Goal: Task Accomplishment & Management: Use online tool/utility

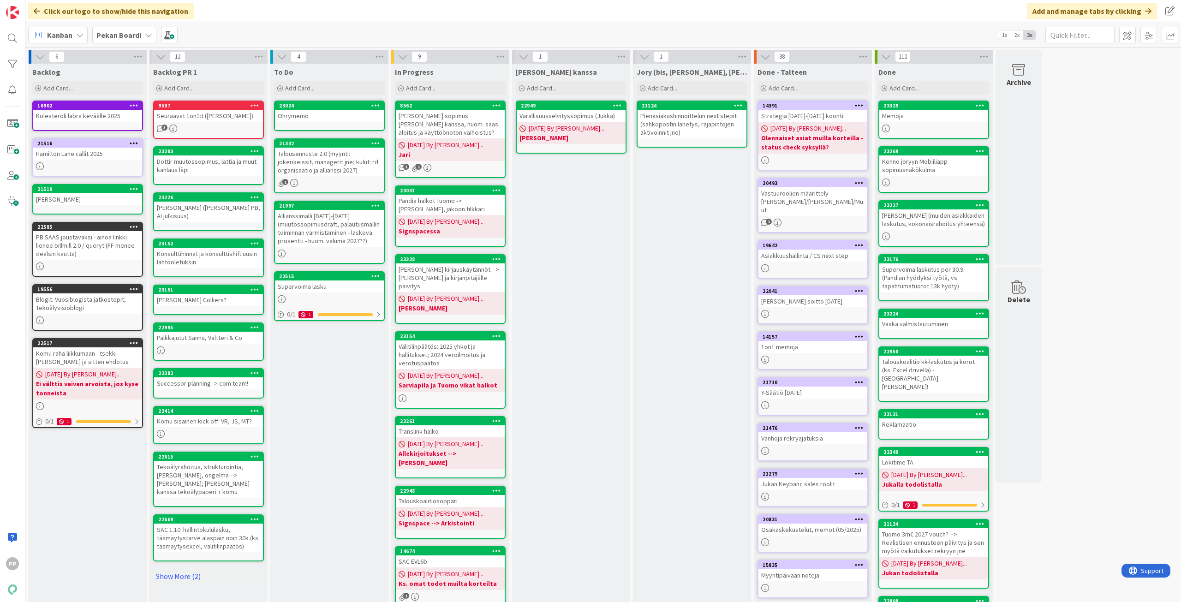
click at [308, 424] on div "To Do Add Card... 23024 Ohrymemo 21332 Talousennuste 2.0 (myynti: jokerikeissit…" at bounding box center [329, 441] width 118 height 754
click at [564, 255] on div "Jukan kanssa Add Card... 22949 Varallisuusselvityssopimus (Jukka) 08/26/2025 By…" at bounding box center [571, 441] width 118 height 754
click at [557, 257] on div "Jukan kanssa Add Card... 22949 Varallisuusselvityssopimus (Jukka) 08/26/2025 By…" at bounding box center [571, 441] width 118 height 754
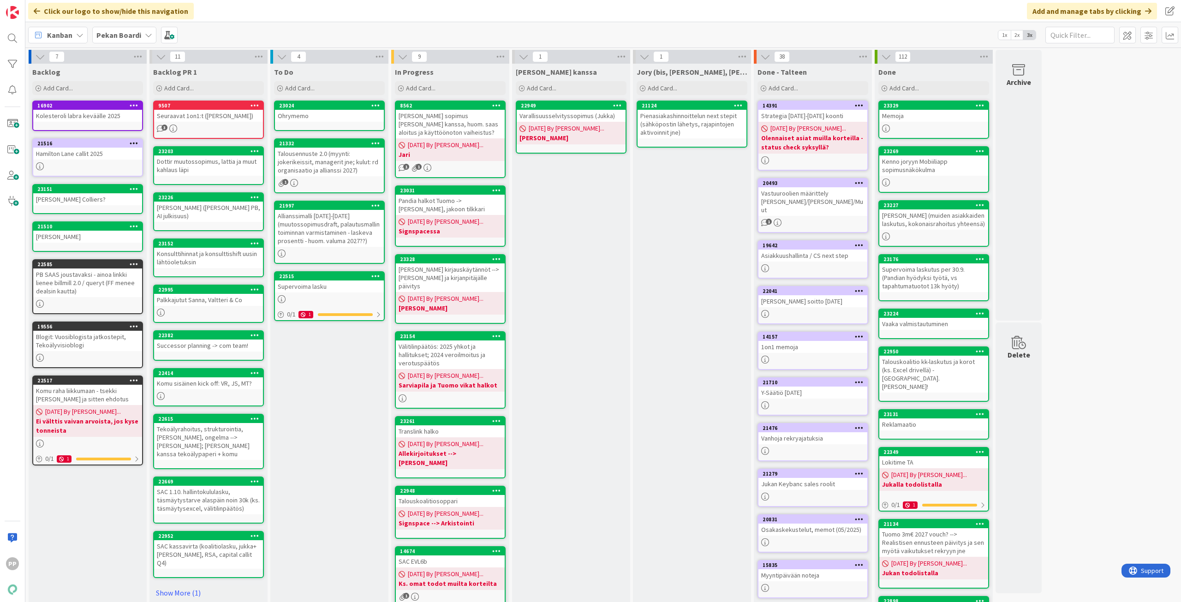
click at [315, 363] on div "To Do Add Card... 23024 Ohrymemo 21332 Talousennuste 2.0 (myynti: jokerikeissit…" at bounding box center [329, 441] width 118 height 754
click at [334, 454] on div "To Do Add Card... 23024 Ohrymemo 21332 Talousennuste 2.0 (myynti: jokerikeissit…" at bounding box center [329, 441] width 118 height 754
click at [189, 585] on link "Show More (1)" at bounding box center [208, 592] width 111 height 15
click at [346, 413] on div "To Do Add Card... 23024 Ohrymemo 21332 Talousennuste 2.0 (myynti: jokerikeissit…" at bounding box center [329, 441] width 118 height 754
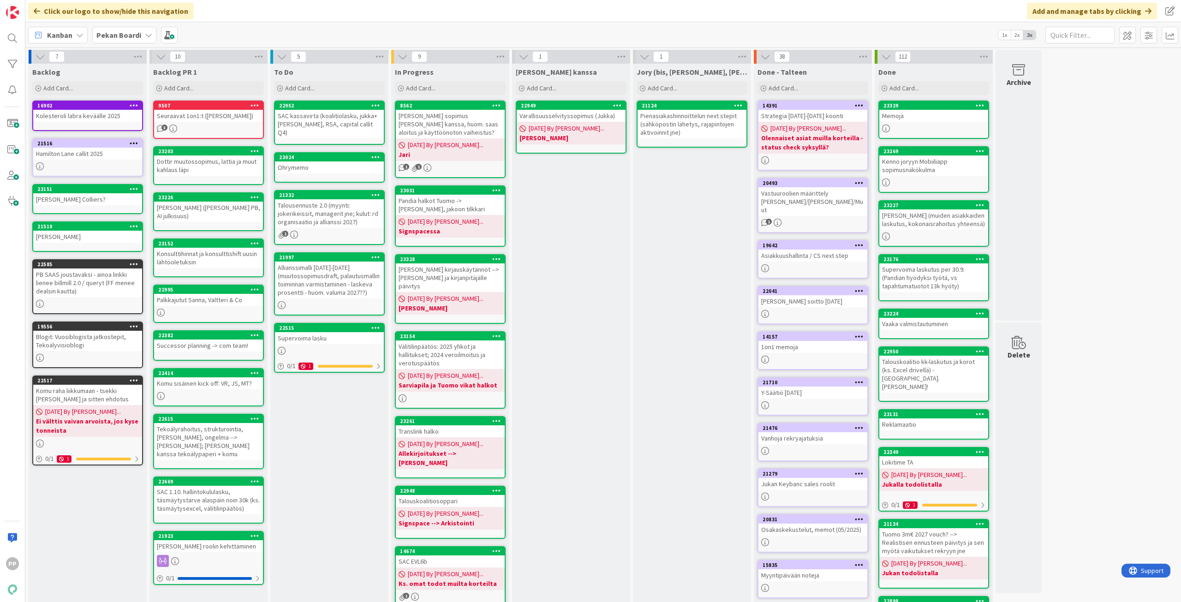
click at [324, 465] on div "To Do Add Card... 22952 SAC kassavirta (koalitiolasku, jukka+juha, RSA, capital…" at bounding box center [329, 441] width 118 height 754
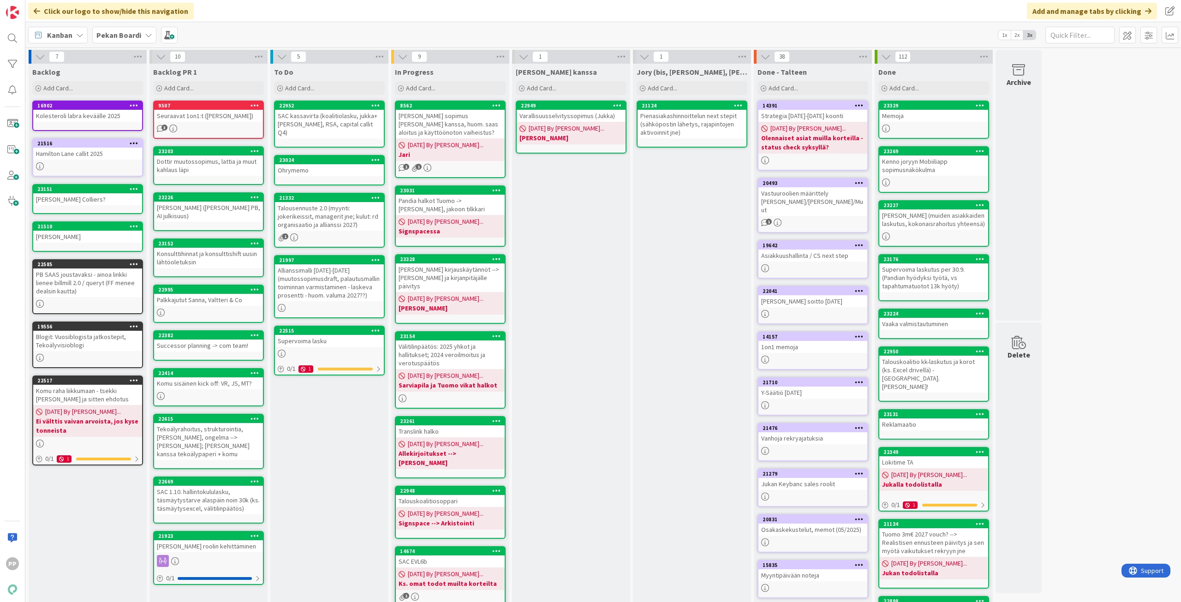
click at [288, 481] on div "To Do Add Card... 22952 SAC kassavirta (koalitiolasku, jukka+juha, RSA, capital…" at bounding box center [329, 441] width 118 height 754
click at [328, 480] on div "To Do Add Card... 22952 SAC kassavirta (koalitiolasku, jukka+juha, RSA, capital…" at bounding box center [329, 441] width 118 height 754
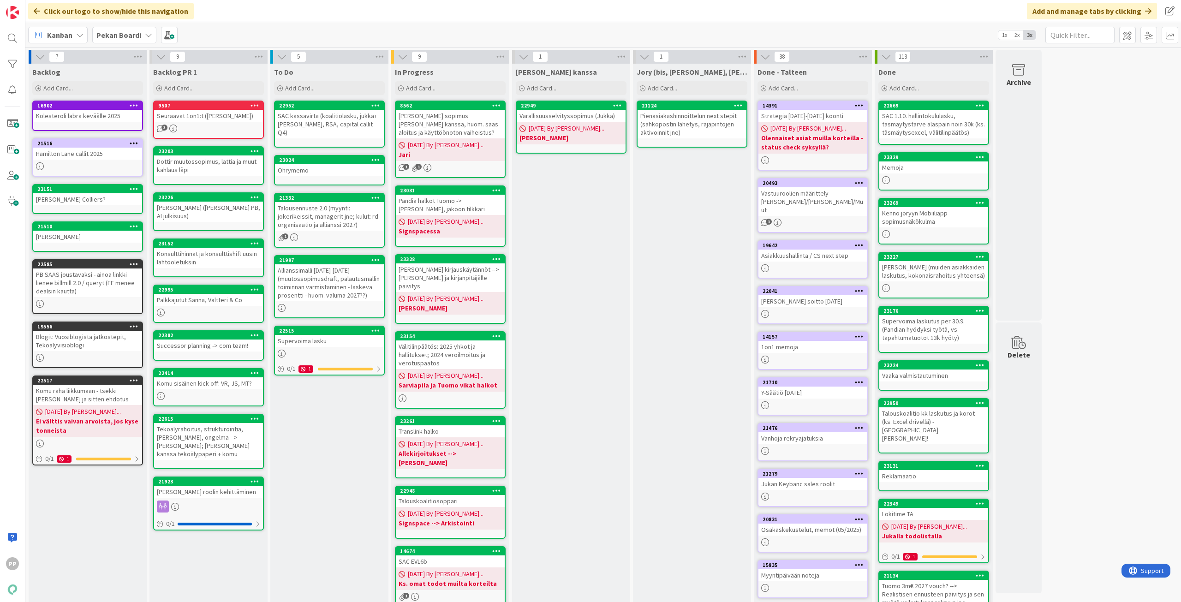
click at [587, 388] on div "Jukan kanssa Add Card... 22949 Varallisuusselvityssopimus (Jukka) 08/26/2025 By…" at bounding box center [571, 441] width 118 height 754
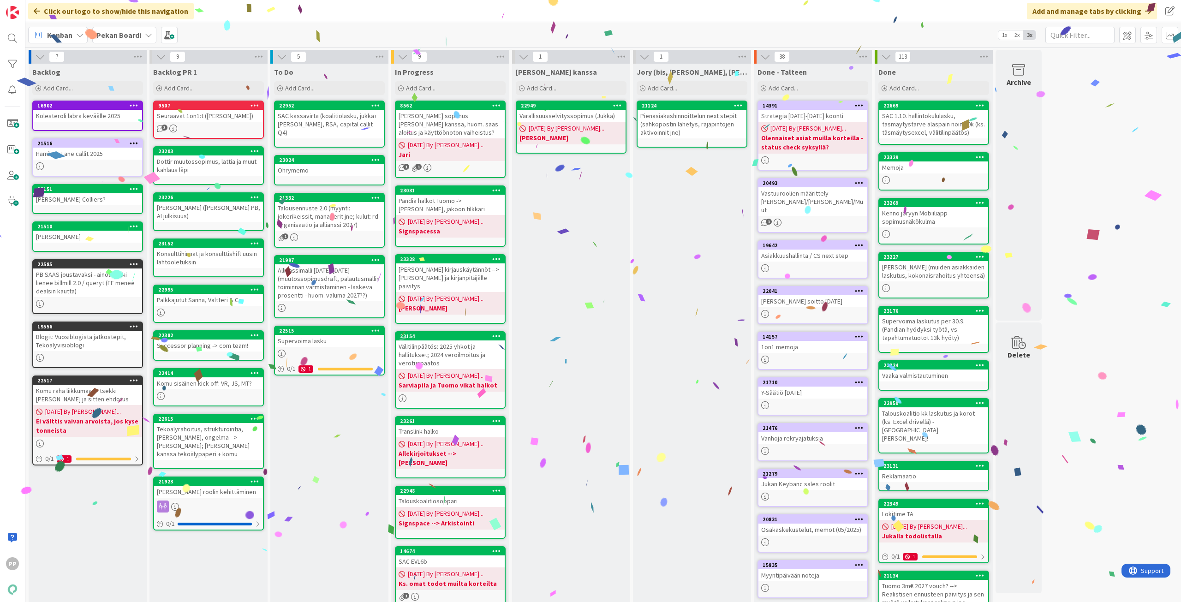
click at [349, 487] on div "To Do Add Card... 22952 SAC kassavirta (koalitiolasku, jukka+juha, RSA, capital…" at bounding box center [329, 441] width 118 height 754
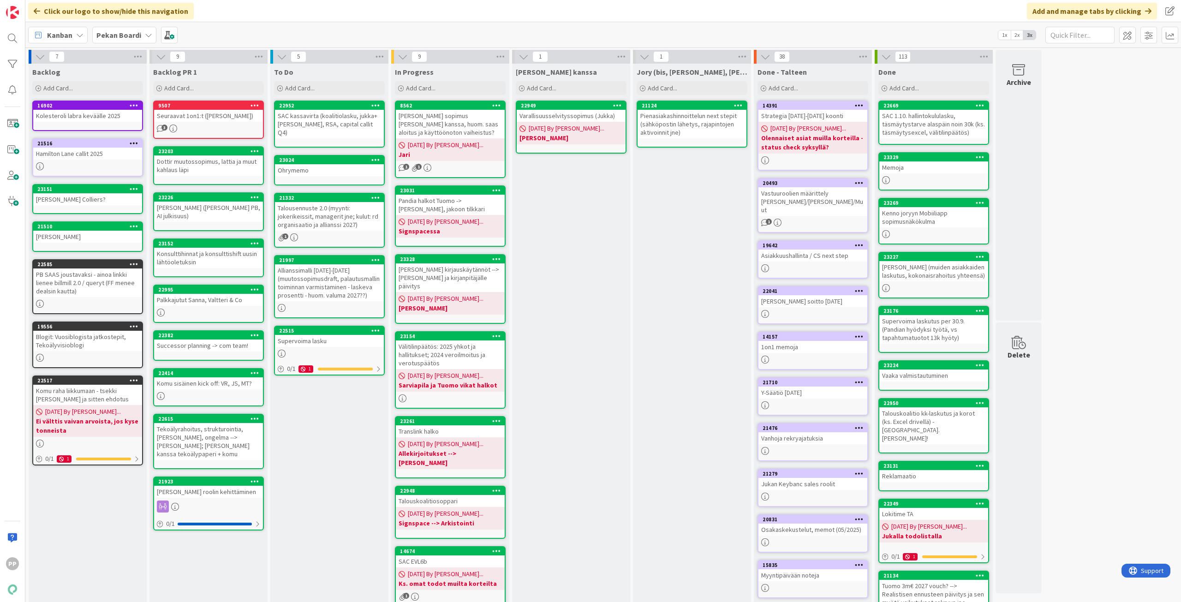
click at [347, 549] on div "To Do Add Card... 22952 SAC kassavirta (koalitiolasku, jukka+juha, RSA, capital…" at bounding box center [329, 441] width 118 height 754
click at [341, 544] on div "To Do Add Card... 22952 SAC kassavirta (koalitiolasku, jukka+juha, RSA, capital…" at bounding box center [329, 441] width 118 height 754
click at [324, 508] on div "To Do Add Card... 22952 SAC kassavirta (koalitiolasku, jukka+juha, RSA, capital…" at bounding box center [329, 441] width 118 height 754
click at [313, 490] on div "To Do Add Card... 22952 SAC kassavirta (koalitiolasku, jukka+juha, RSA, capital…" at bounding box center [329, 441] width 118 height 754
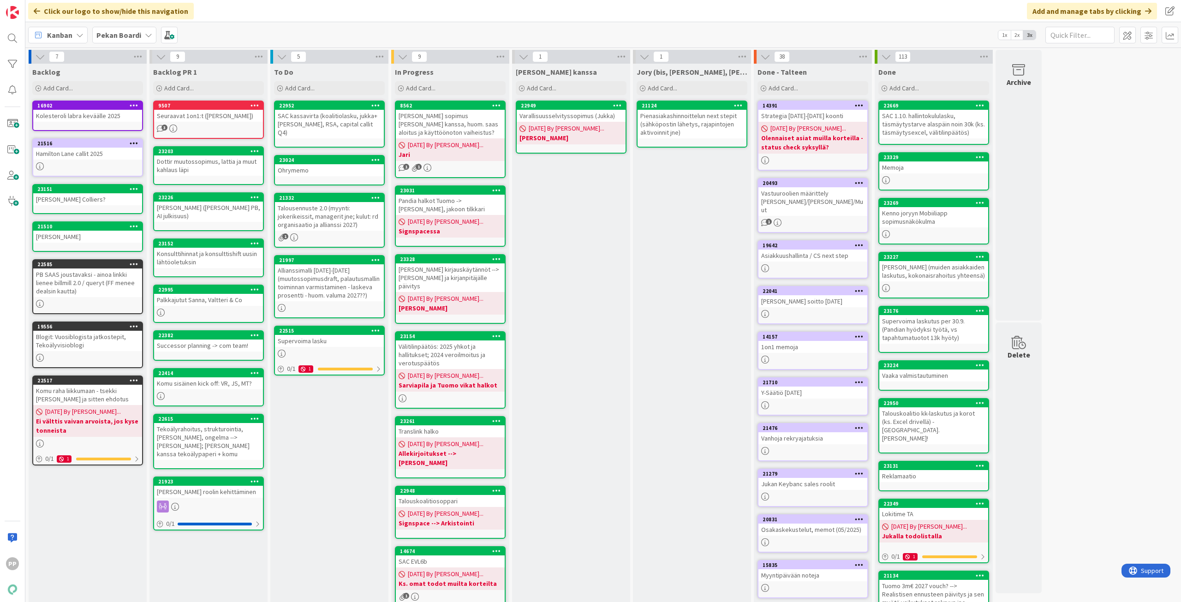
click at [351, 474] on div "To Do Add Card... 22952 SAC kassavirta (koalitiolasku, jukka+juha, RSA, capital…" at bounding box center [329, 441] width 118 height 754
click at [258, 561] on div "Backlog PR 1 Add Card... 9507 Seuraavat 1on1:t (Valtteri, Timo) 3 23203 Dottir …" at bounding box center [208, 441] width 118 height 754
drag, startPoint x: 310, startPoint y: 513, endPoint x: 317, endPoint y: 60, distance: 452.7
click at [311, 512] on div "To Do Add Card... 22952 SAC kassavirta (koalitiolasku, jukka+juha, RSA, capital…" at bounding box center [329, 441] width 118 height 754
click at [591, 257] on div "Jukan kanssa Add Card... 22949 Varallisuusselvityssopimus (Jukka) 08/26/2025 By…" at bounding box center [571, 441] width 118 height 754
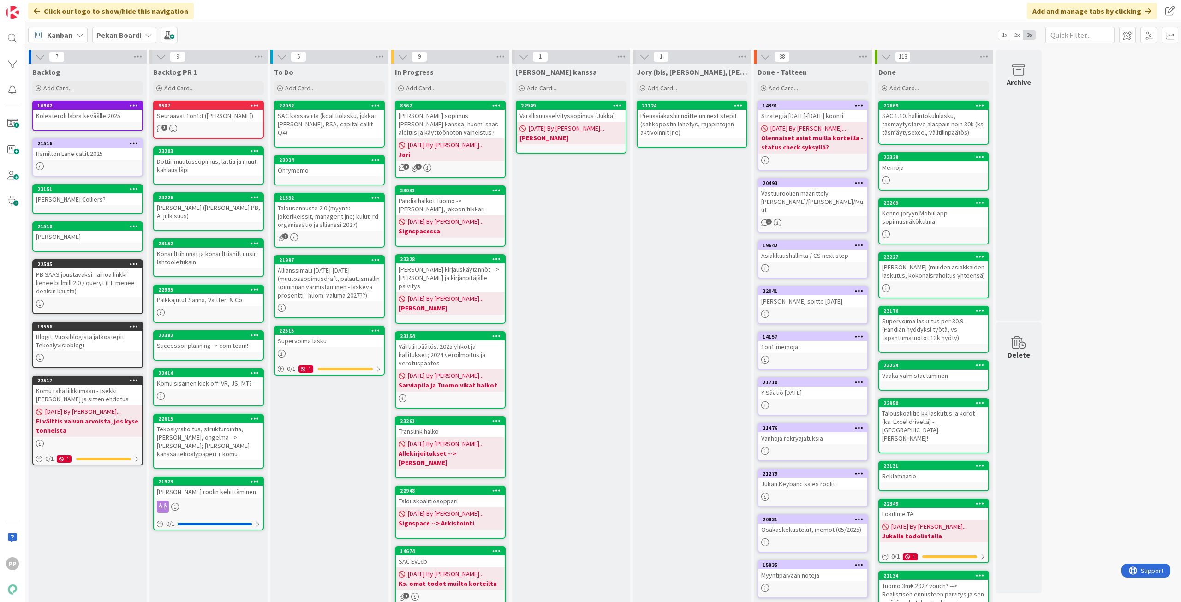
click at [584, 251] on div "Jukan kanssa Add Card... 22949 Varallisuusselvityssopimus (Jukka) 08/26/2025 By…" at bounding box center [571, 441] width 118 height 754
click at [577, 314] on div "Jukan kanssa Add Card... 22949 Varallisuusselvityssopimus (Jukka) 08/26/2025 By…" at bounding box center [571, 441] width 118 height 754
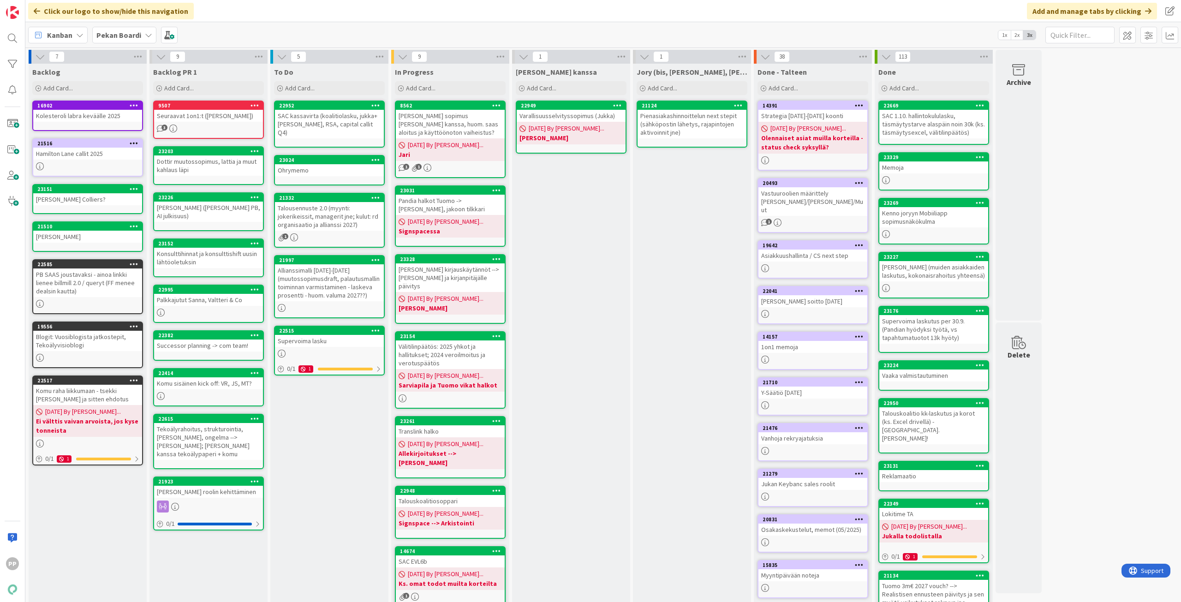
click at [577, 314] on div "Jukan kanssa Add Card... 22949 Varallisuusselvityssopimus (Jukka) 08/26/2025 By…" at bounding box center [571, 441] width 118 height 754
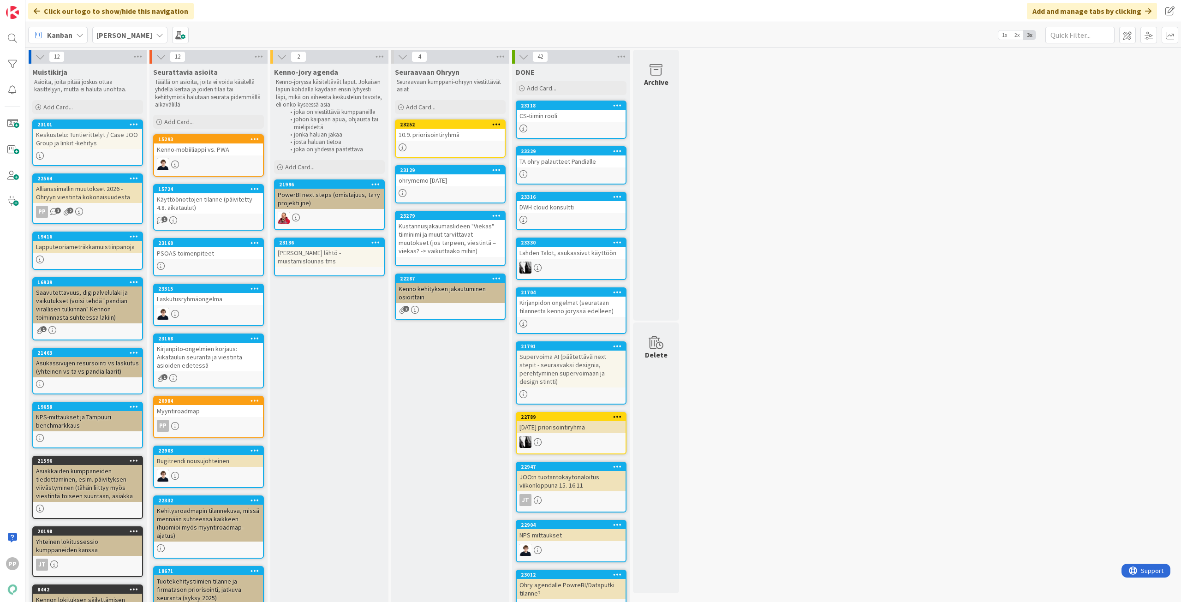
click at [487, 424] on div "Seuraavaan Ohryyn Seuraavaan kumppani-ohryyn viestittävät asiat Add Card... 232…" at bounding box center [450, 463] width 118 height 799
click at [444, 107] on div "Add Card..." at bounding box center [450, 107] width 111 height 14
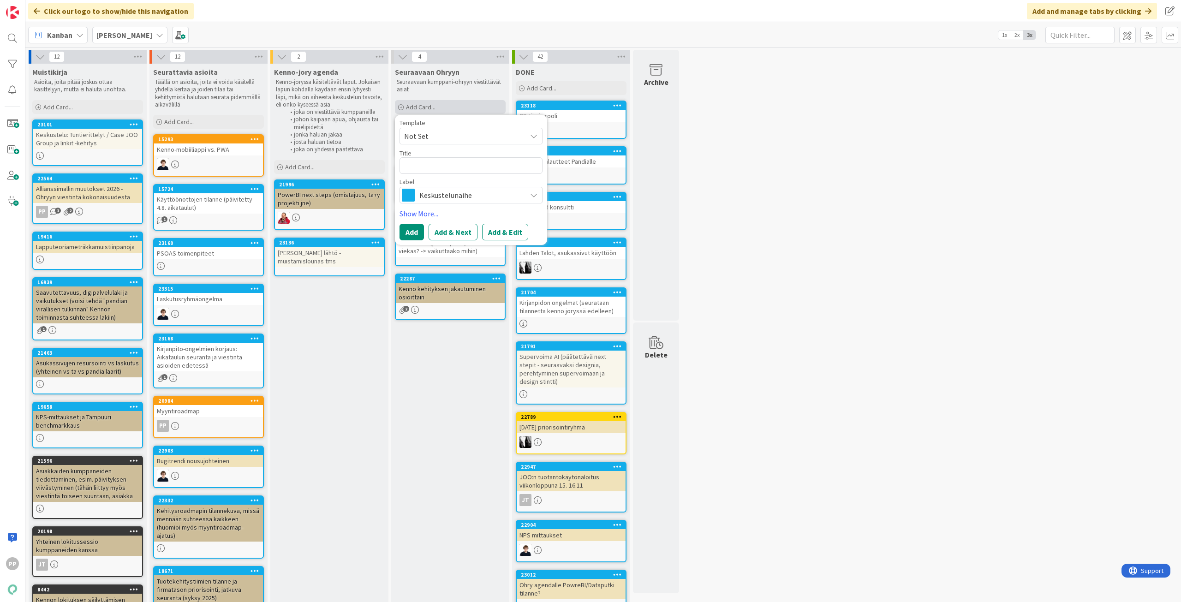
type textarea "x"
type textarea "S"
type textarea "x"
type textarea "[PERSON_NAME]"
type textarea "x"
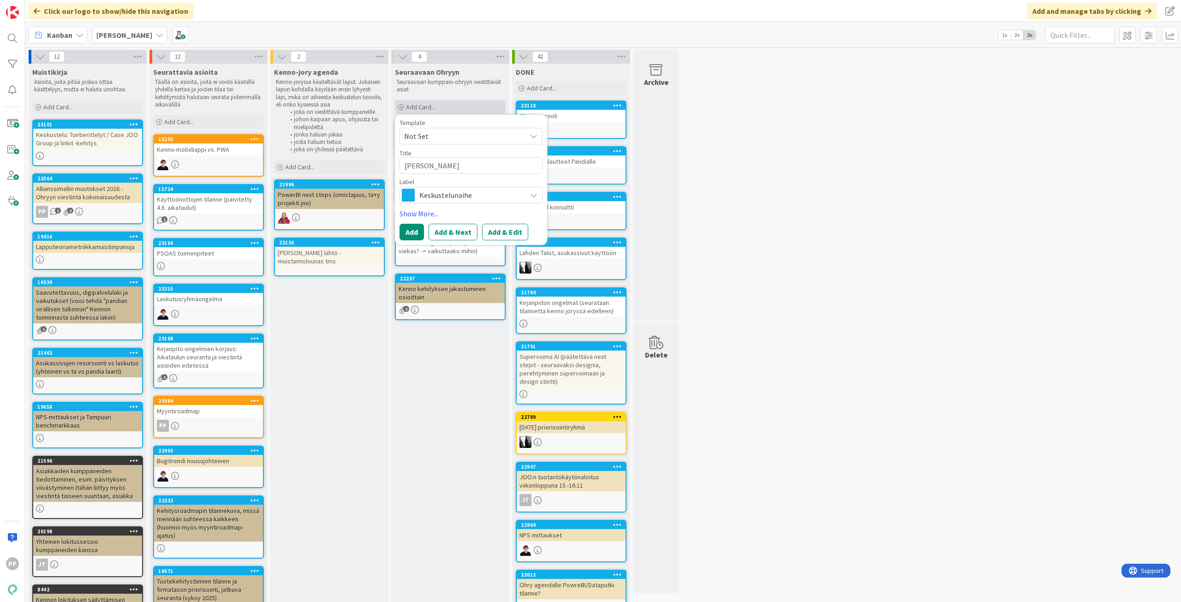
type textarea "Seur"
type textarea "x"
type textarea "Seura"
type textarea "x"
type textarea "Seuraav"
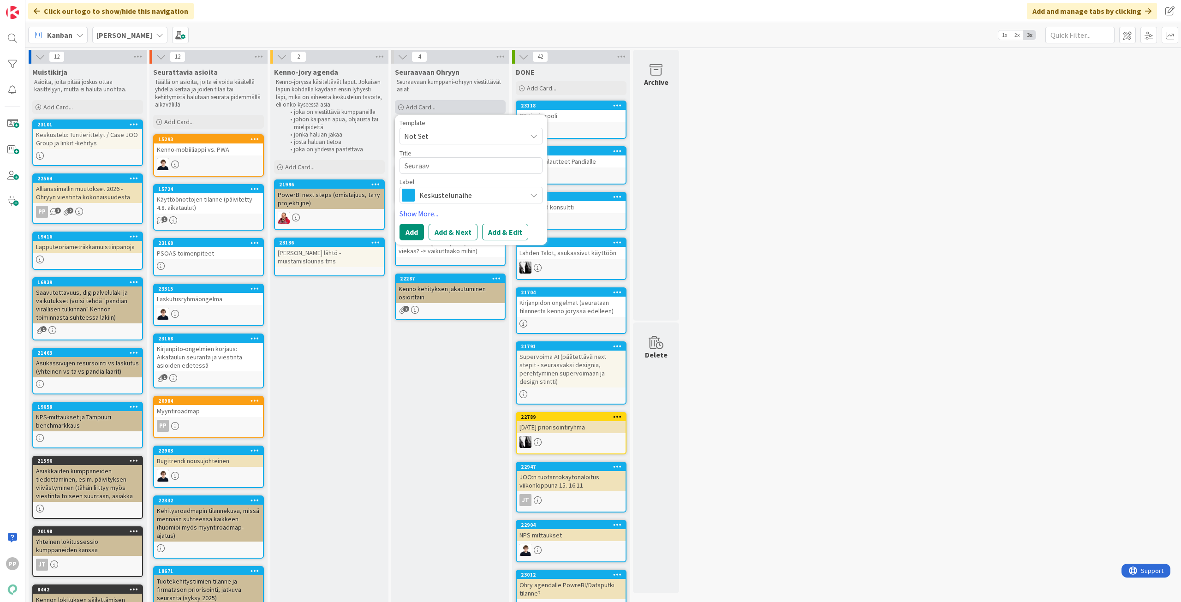
type textarea "x"
type textarea "Seuraava"
type textarea "x"
type textarea "Seuraavan"
type textarea "x"
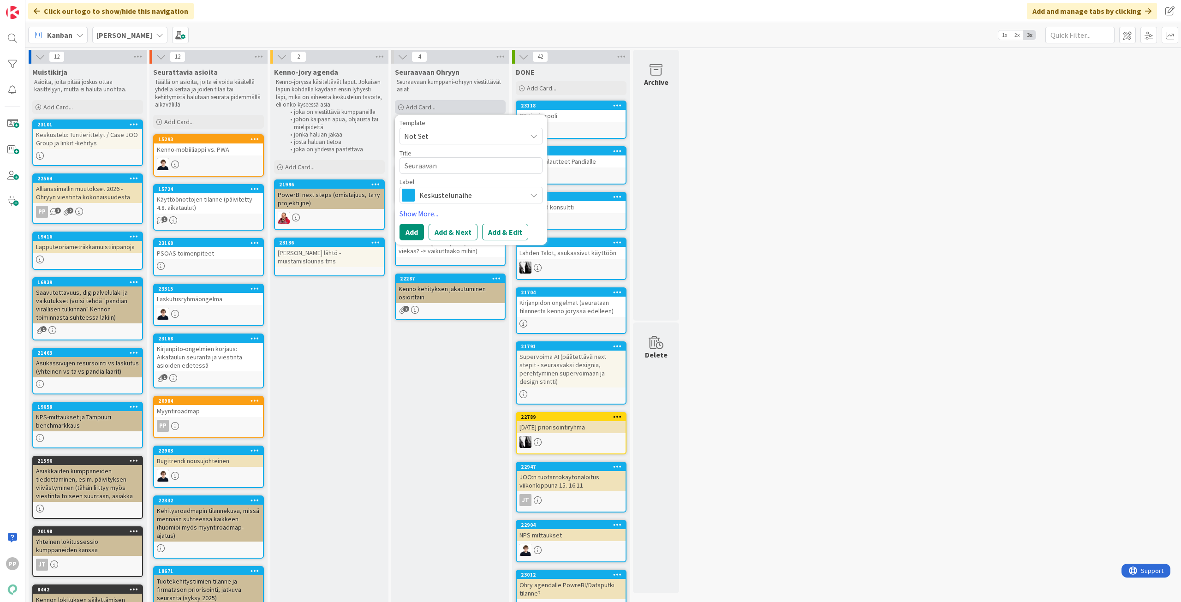
type textarea "Seuraavan"
type textarea "x"
type textarea "Seuraavan o"
type textarea "x"
type textarea "Seuraavan oh"
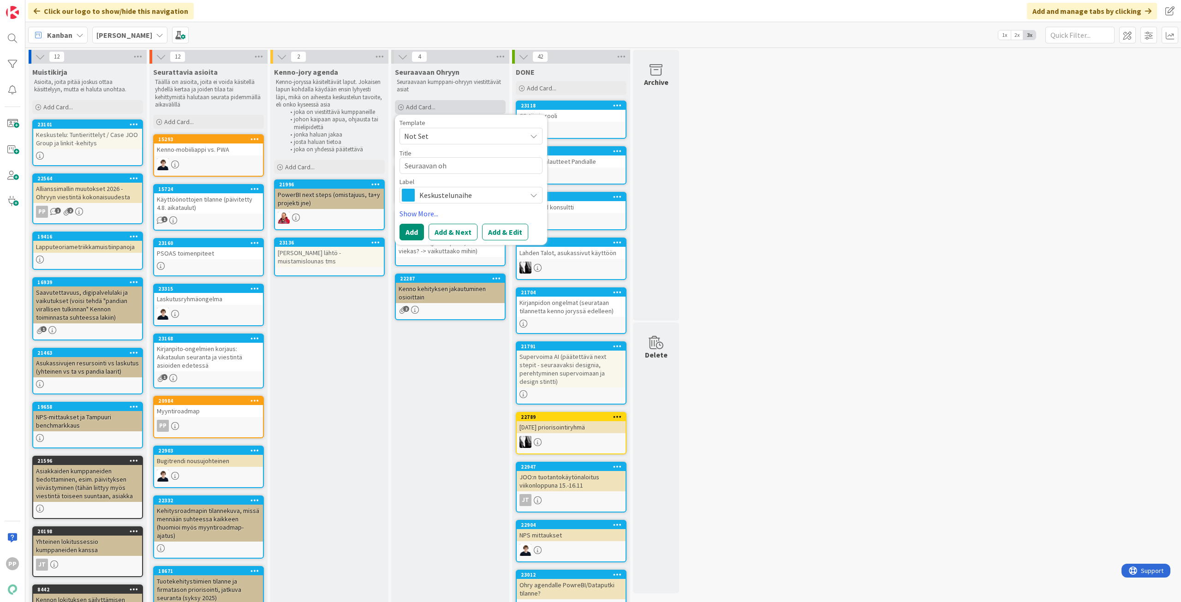
type textarea "x"
type textarea "Seuraavan ohr"
type textarea "x"
type textarea "Seuraavan ohry"
type textarea "x"
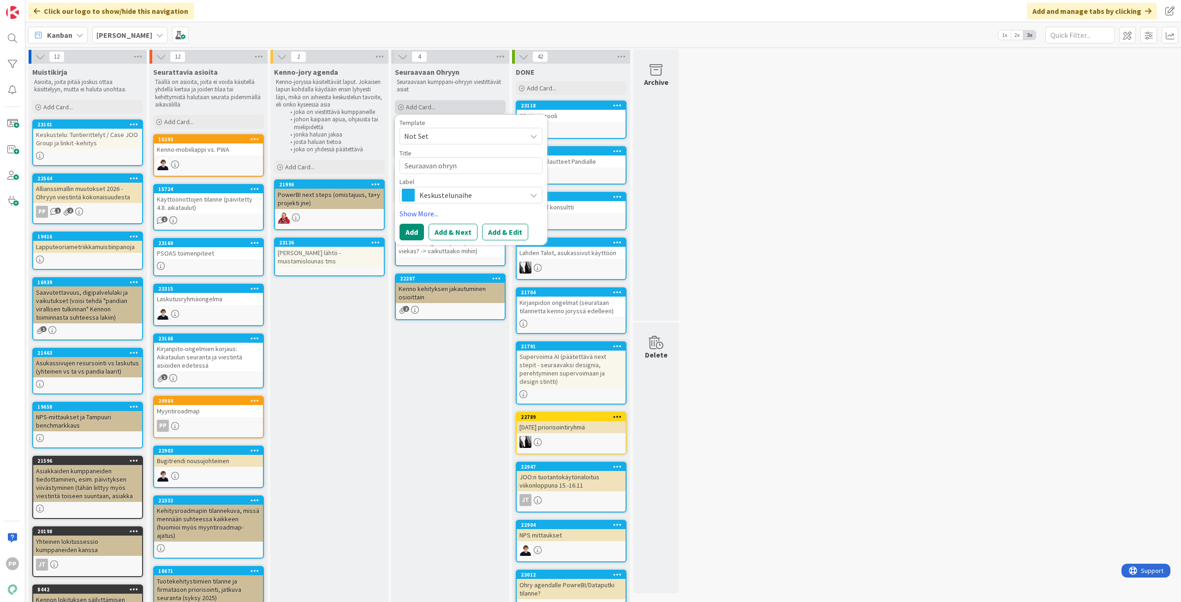
type textarea "Seuraavan ohryn"
type textarea "x"
type textarea "Seuraavan ohryn m"
type textarea "x"
type textarea "Seuraavan ohryn me"
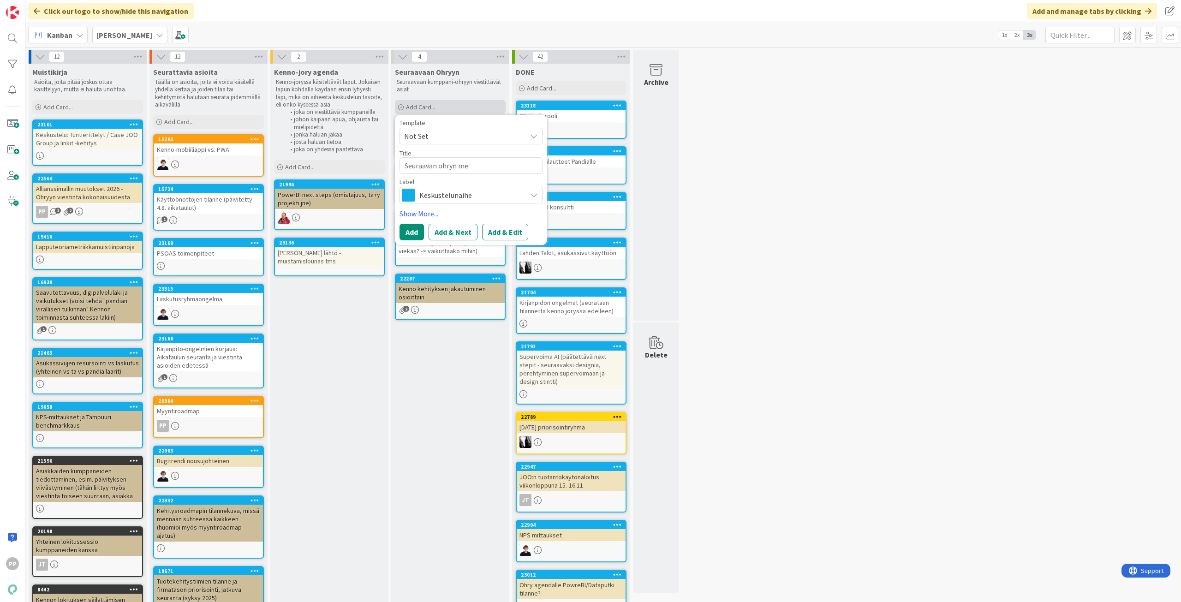
type textarea "x"
type textarea "Seuraavan ohryn mem"
type textarea "x"
type textarea "Seuraavan ohryn memo"
type textarea "x"
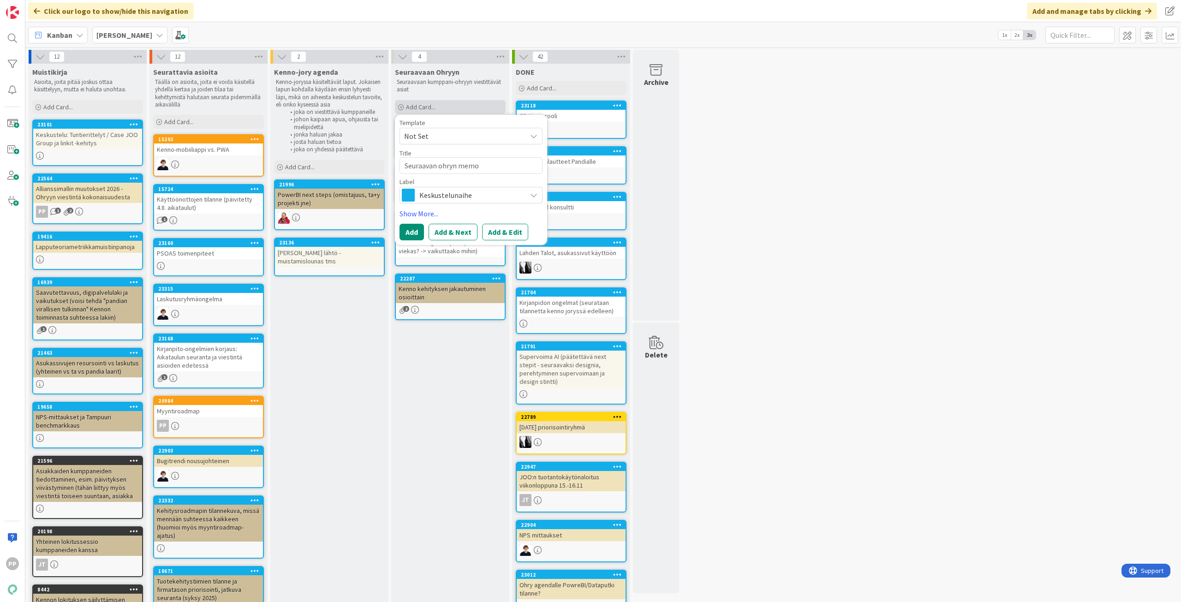
type textarea "Seuraavan ohryn memon"
type textarea "x"
type textarea "Seuraavan ohryn memon"
type textarea "x"
type textarea "Seuraavan ohryn memon k"
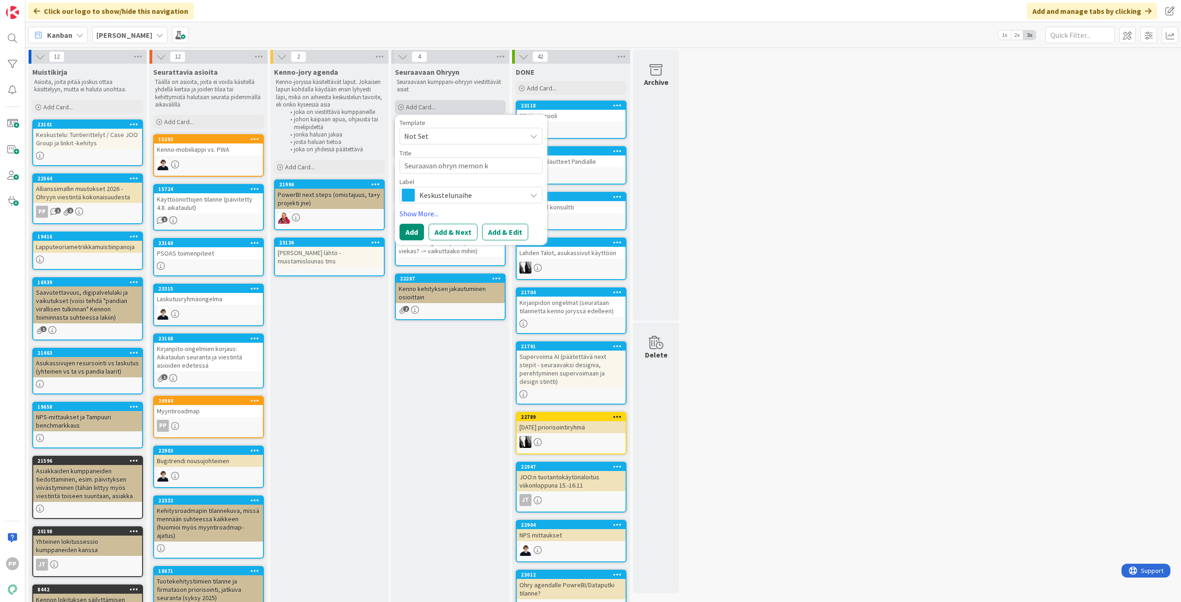
type textarea "x"
type textarea "Seuraavan ohryn memon ki"
type textarea "x"
type textarea "Seuraavan ohryn memon kir"
type textarea "x"
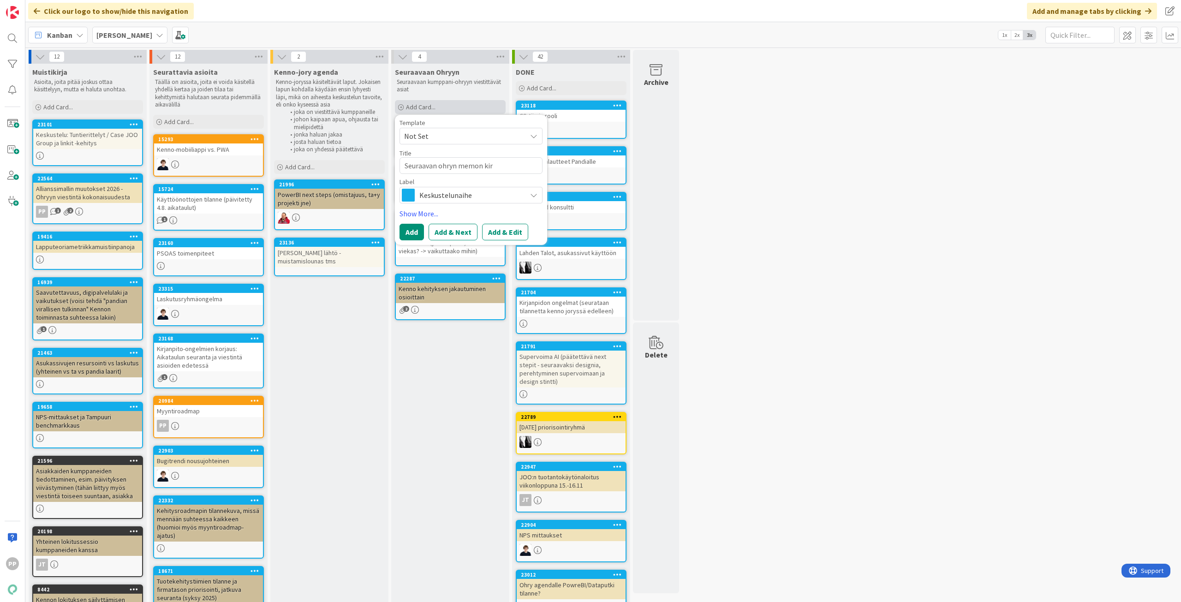
type textarea "Seuraavan ohryn memon kirj"
type textarea "x"
type textarea "Seuraavan ohryn memon kirjo"
type textarea "x"
type textarea "Seuraavan ohryn memon kirjoi"
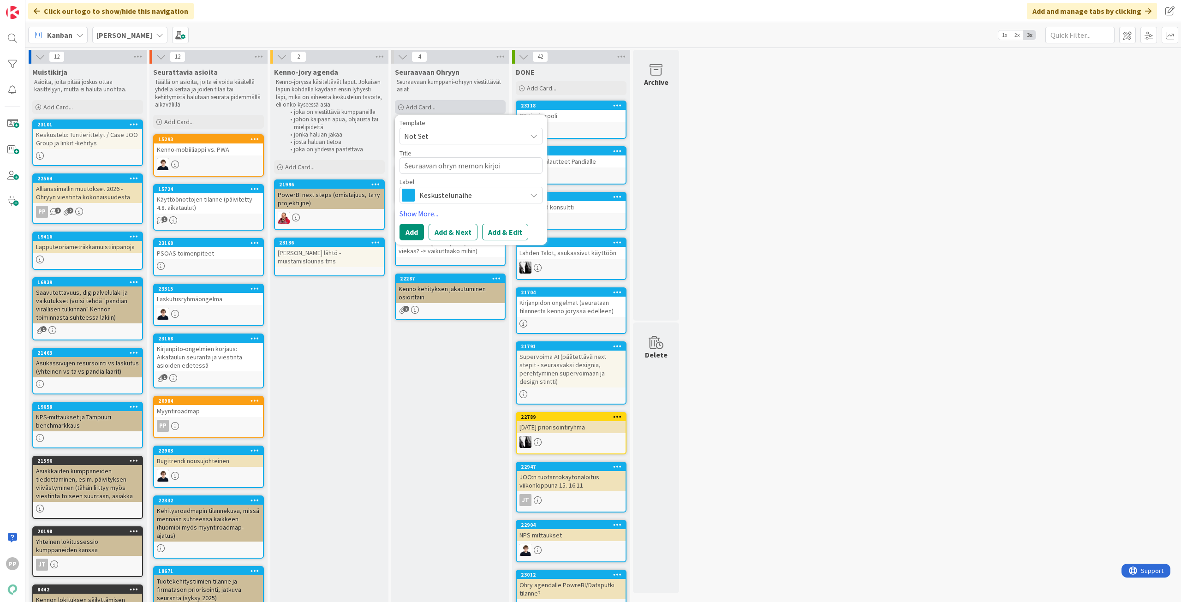
type textarea "x"
type textarea "Seuraavan ohryn memon kirjoit"
type textarea "x"
type textarea "Seuraavan ohryn memon kirjoitt"
type textarea "x"
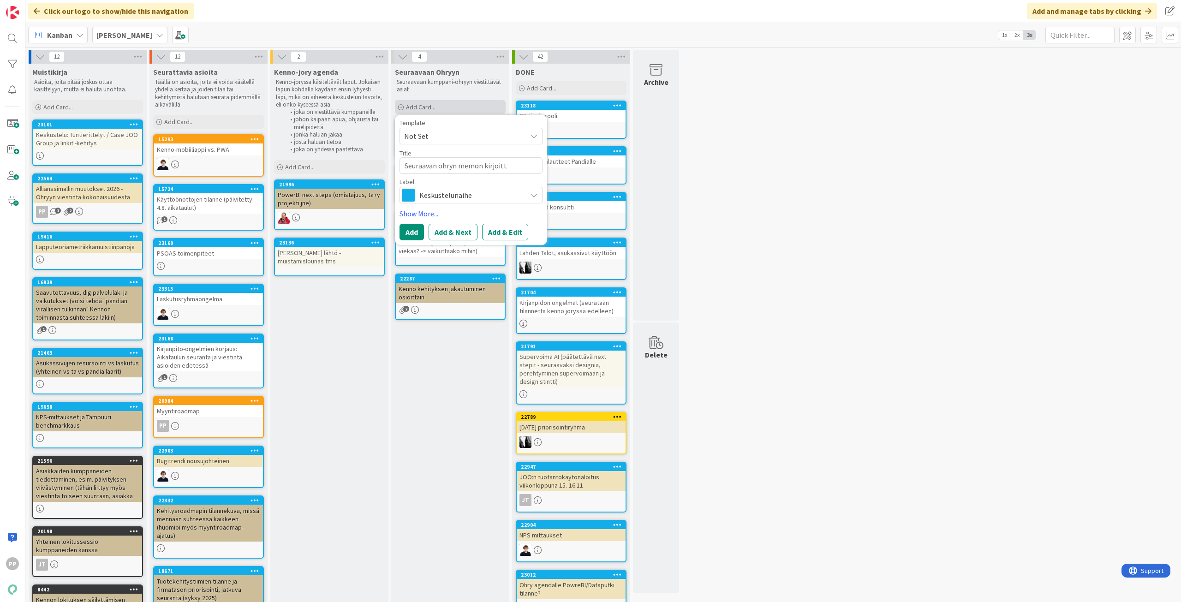
type textarea "Seuraavan ohryn memon kirjoitta"
type textarea "x"
type textarea "Seuraavan ohryn memon kirjoittam"
type textarea "x"
type textarea "Seuraavan ohryn memon kirjoittami"
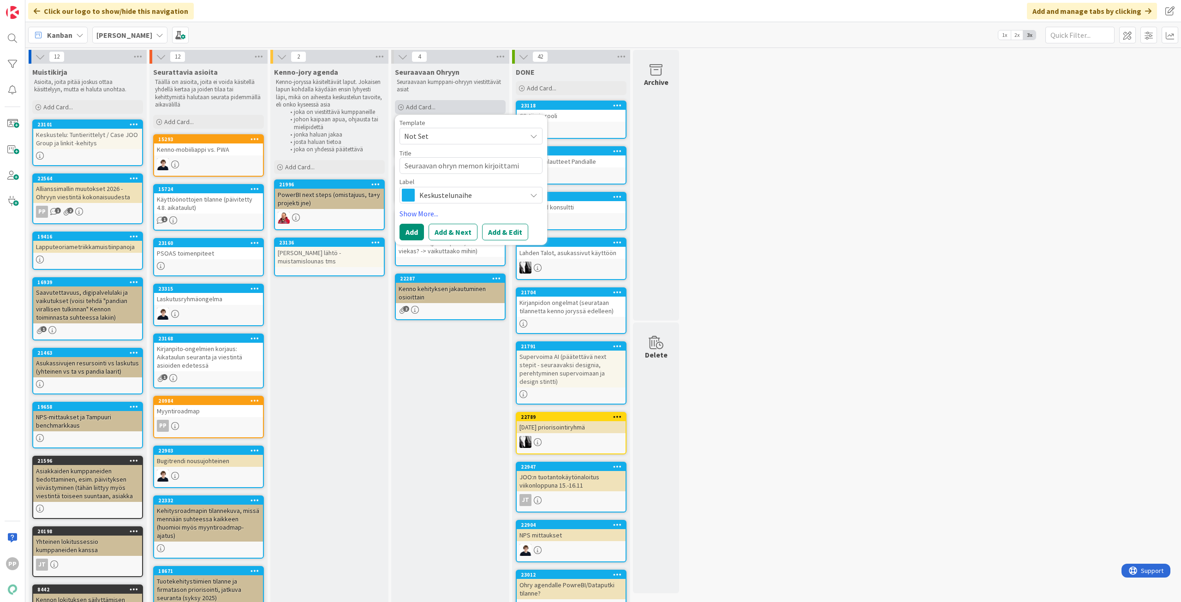
type textarea "x"
type textarea "Seuraavan ohryn memon kirjoittamin"
type textarea "x"
type textarea "Seuraavan ohryn memon kirjoittamine"
type textarea "x"
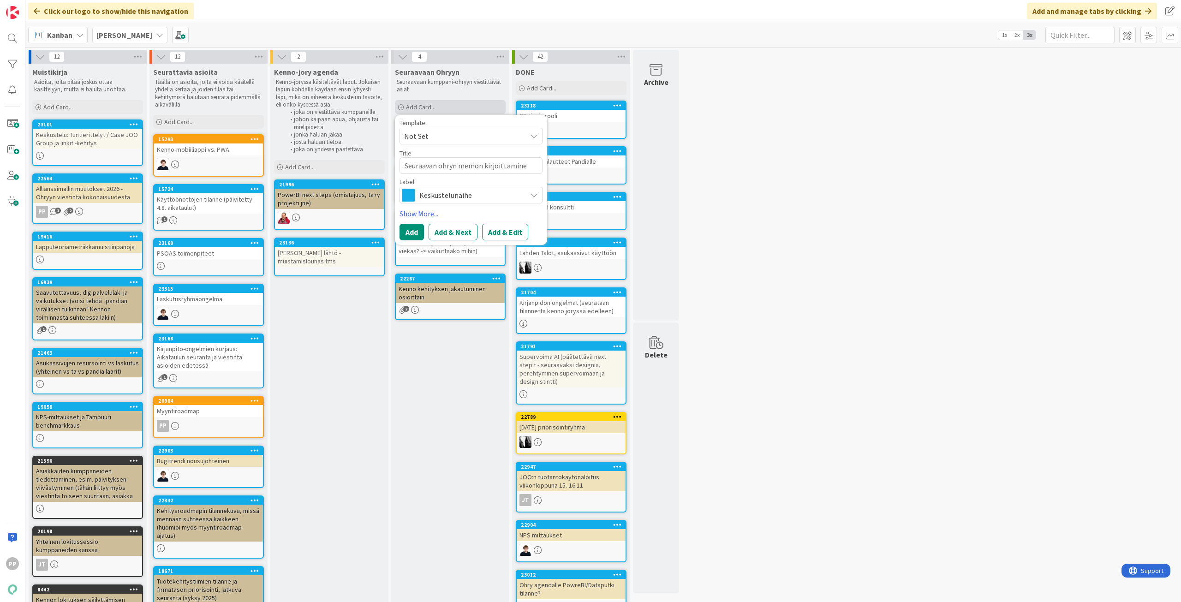
type textarea "Seuraavan ohryn memon kirjoittaminen"
